Goal: Task Accomplishment & Management: Manage account settings

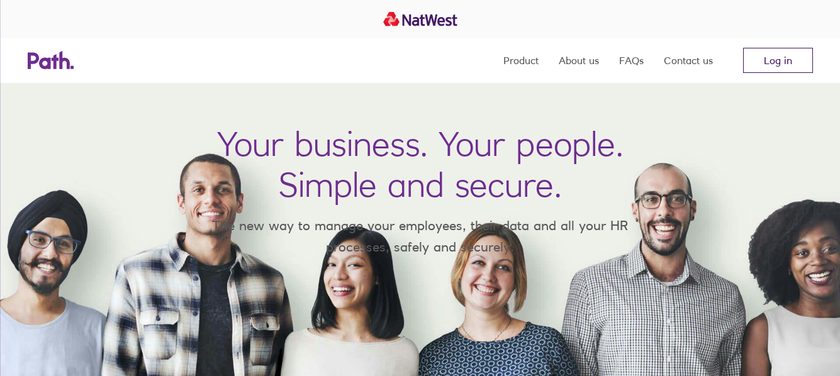
click at [786, 58] on link "Log in" at bounding box center [778, 60] width 70 height 25
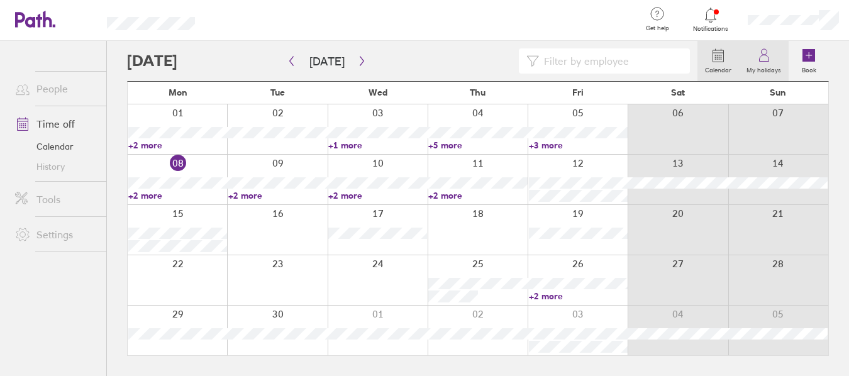
click at [769, 62] on icon at bounding box center [763, 58] width 9 height 6
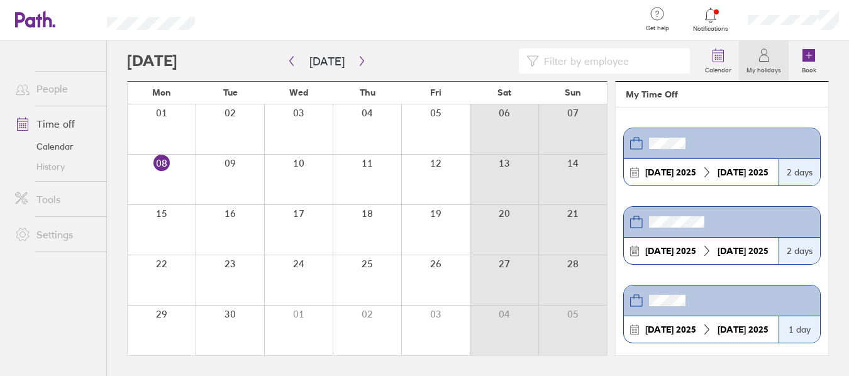
click at [308, 164] on div at bounding box center [298, 180] width 69 height 50
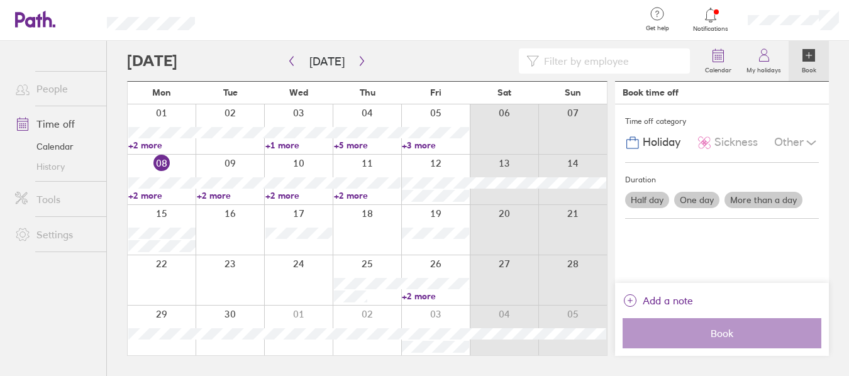
click at [302, 159] on div at bounding box center [298, 180] width 69 height 50
click at [306, 165] on div at bounding box center [298, 180] width 69 height 50
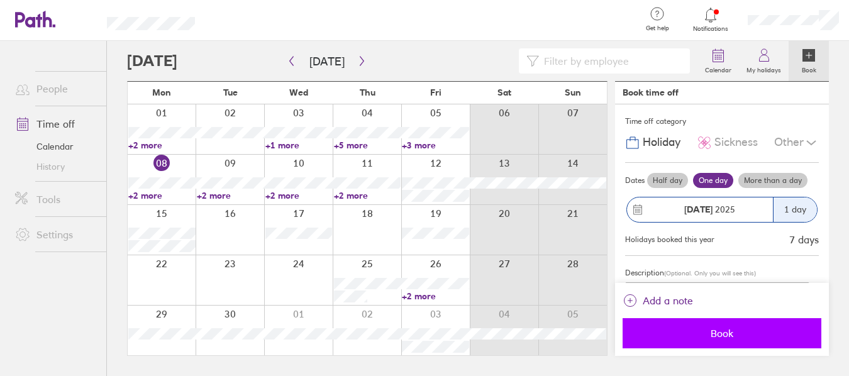
click at [720, 333] on span "Book" at bounding box center [722, 333] width 181 height 11
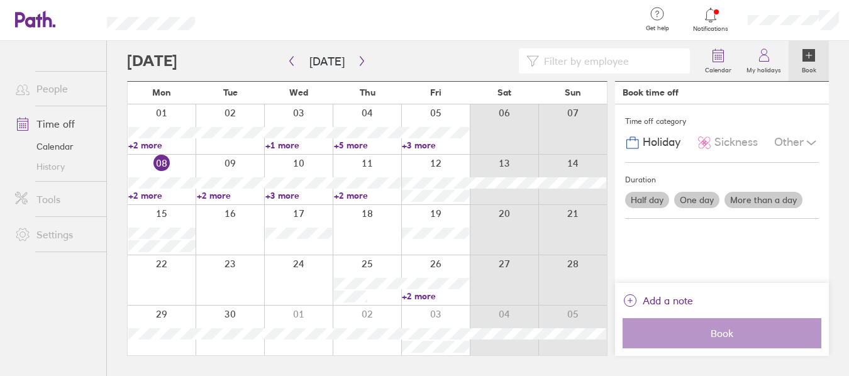
click at [287, 142] on link "+1 more" at bounding box center [298, 145] width 67 height 11
click at [289, 145] on link "+1 more" at bounding box center [298, 145] width 67 height 11
click at [291, 143] on link "+1 more" at bounding box center [298, 145] width 67 height 11
click at [291, 194] on link "+3 more" at bounding box center [298, 195] width 67 height 11
